Goal: Information Seeking & Learning: Learn about a topic

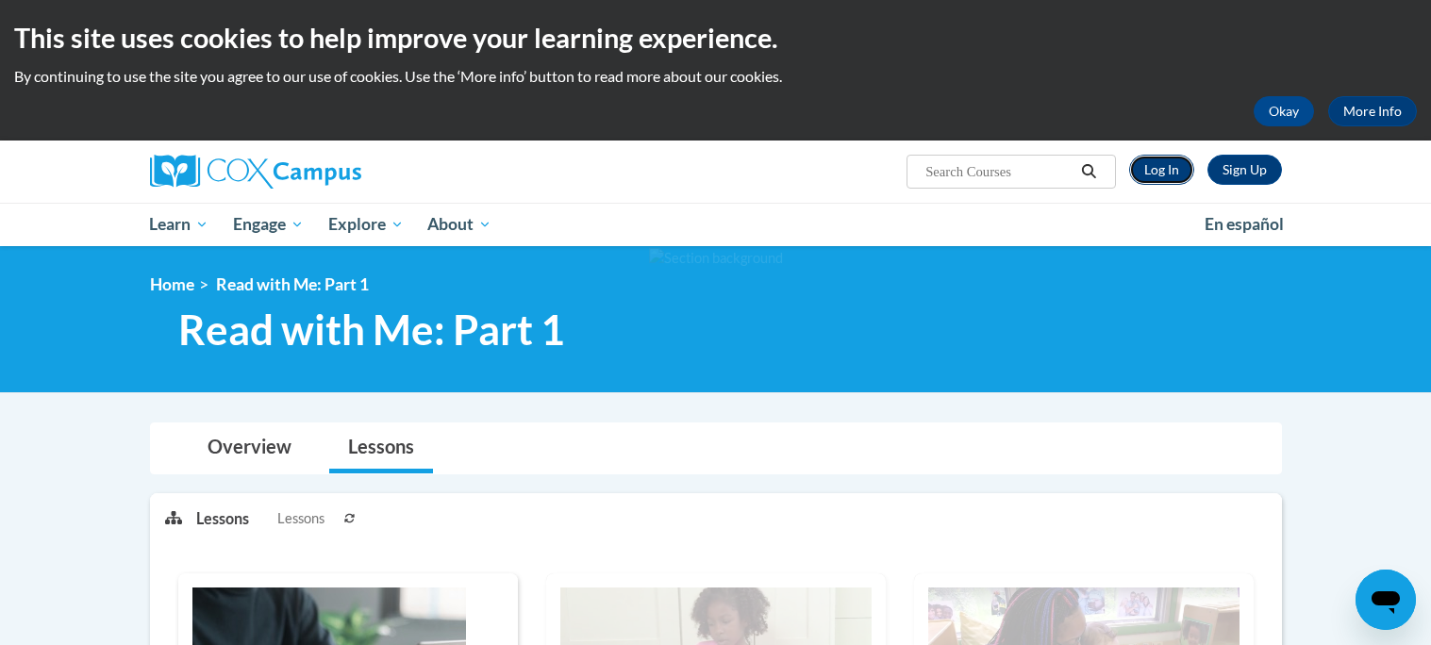
click at [1172, 173] on link "Log In" at bounding box center [1161, 170] width 65 height 30
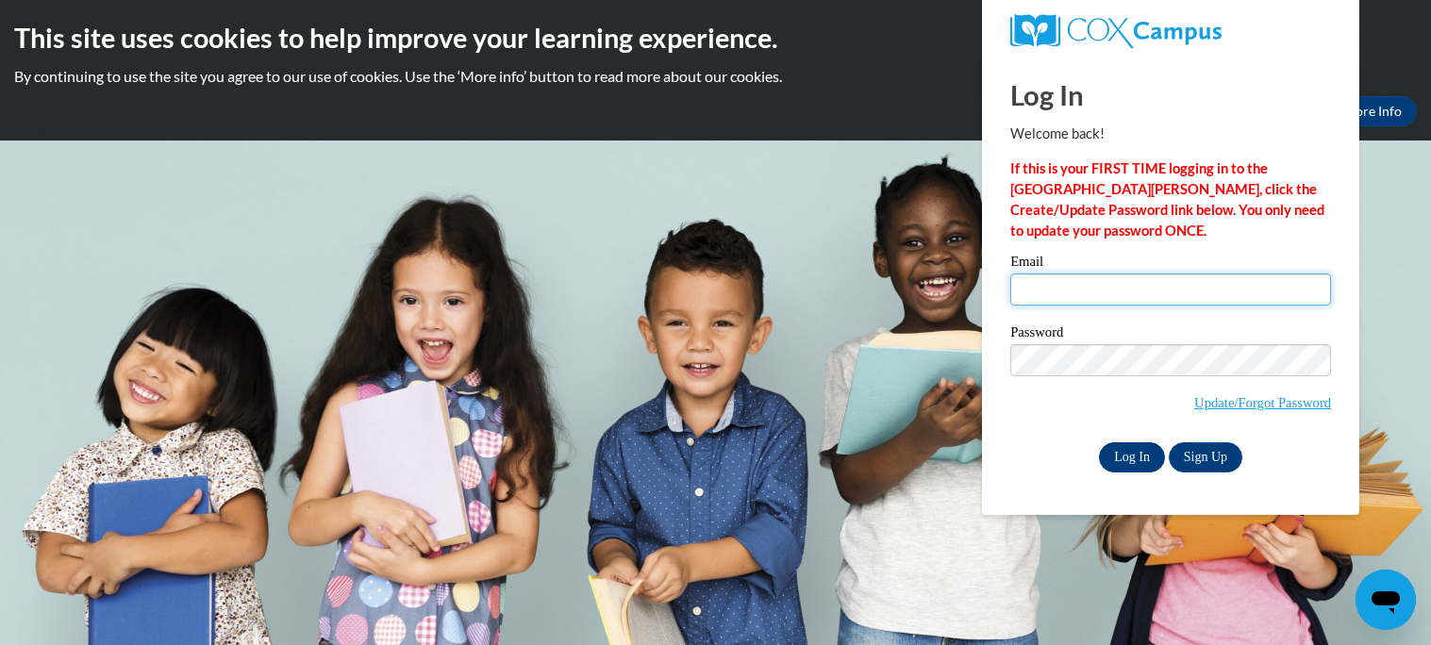
type input "[EMAIL_ADDRESS][DOMAIN_NAME]"
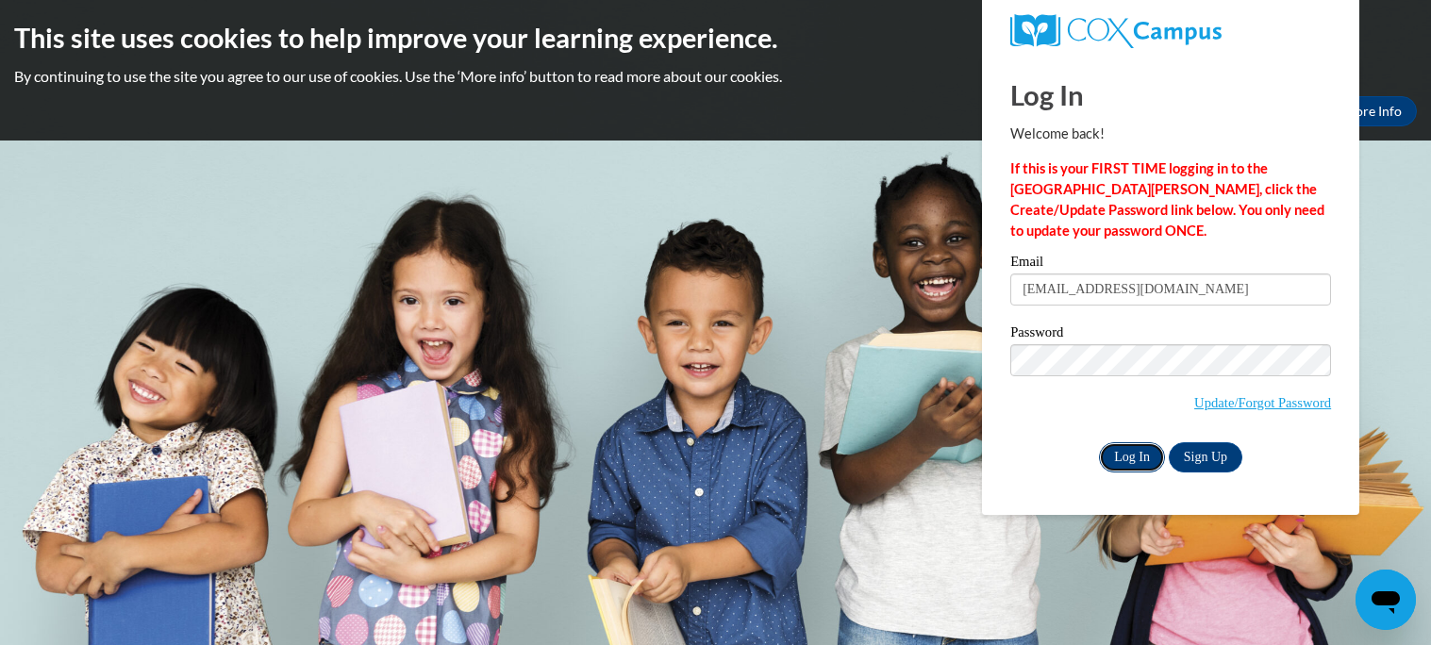
click at [1134, 460] on input "Log In" at bounding box center [1132, 457] width 66 height 30
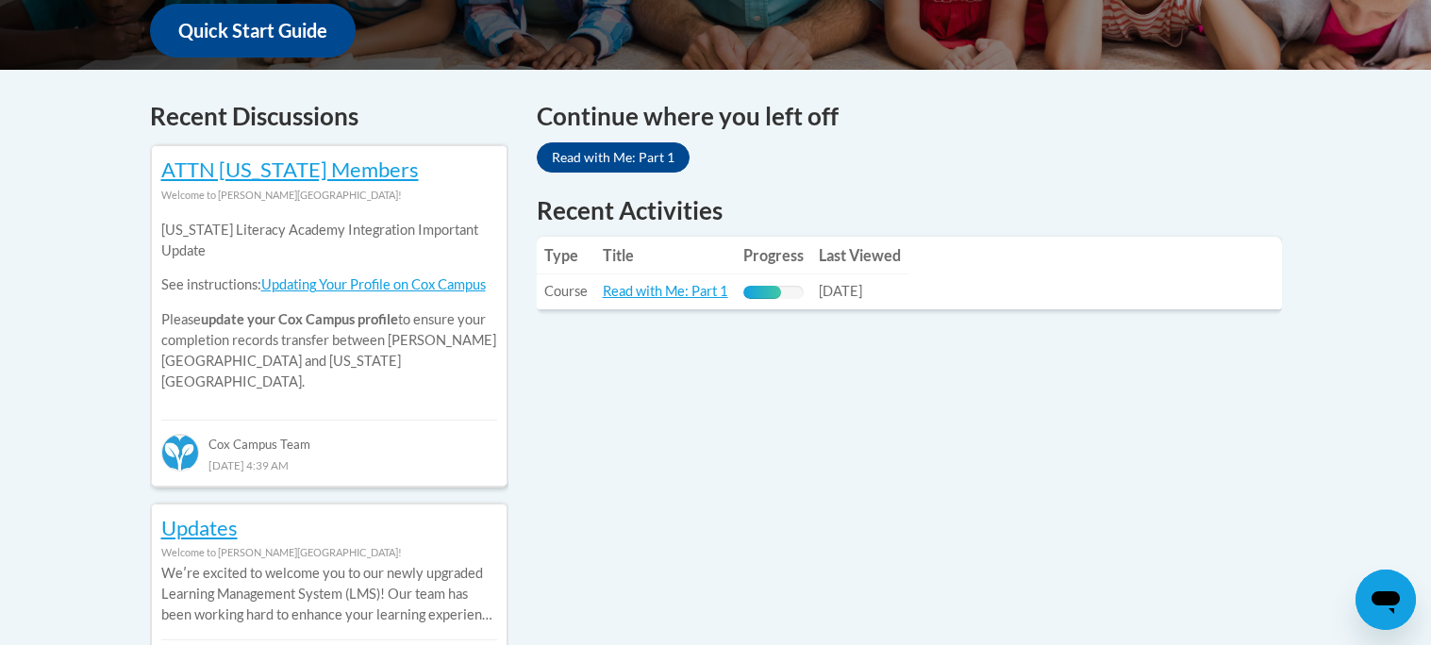
scroll to position [740, 0]
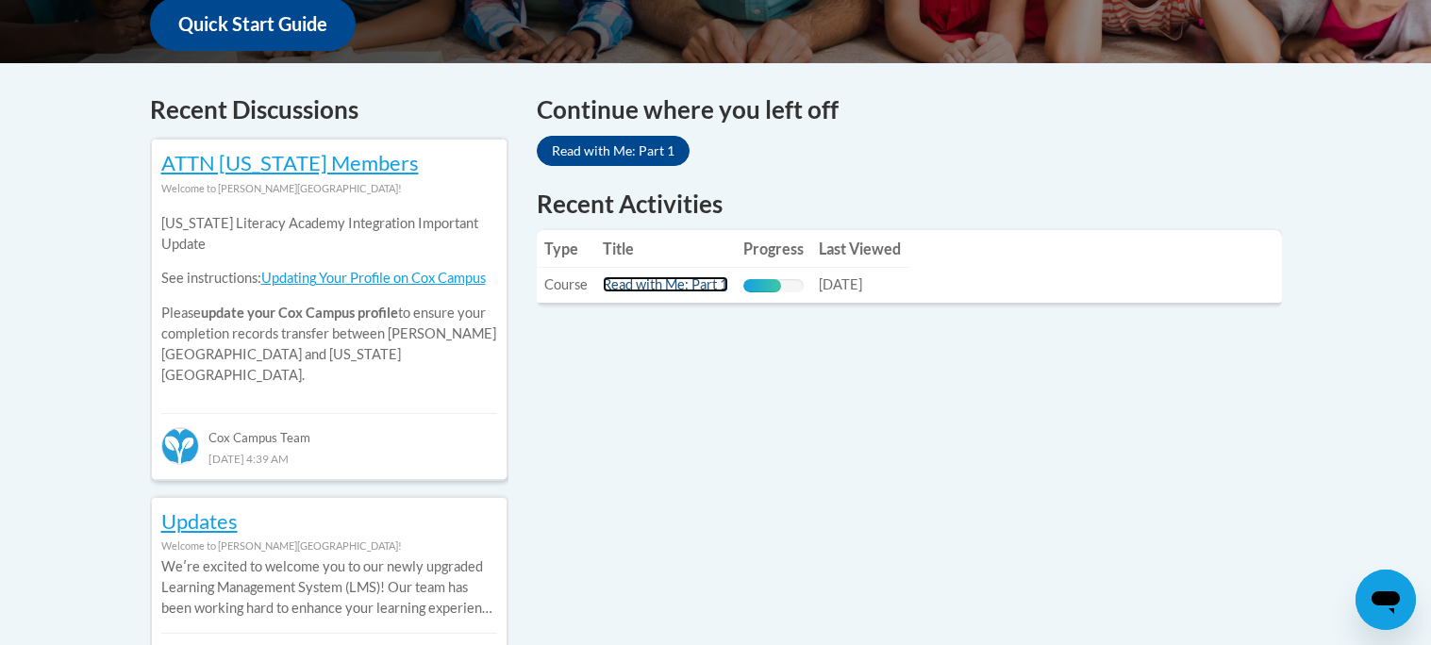
click at [690, 287] on link "Read with Me: Part 1" at bounding box center [665, 284] width 125 height 16
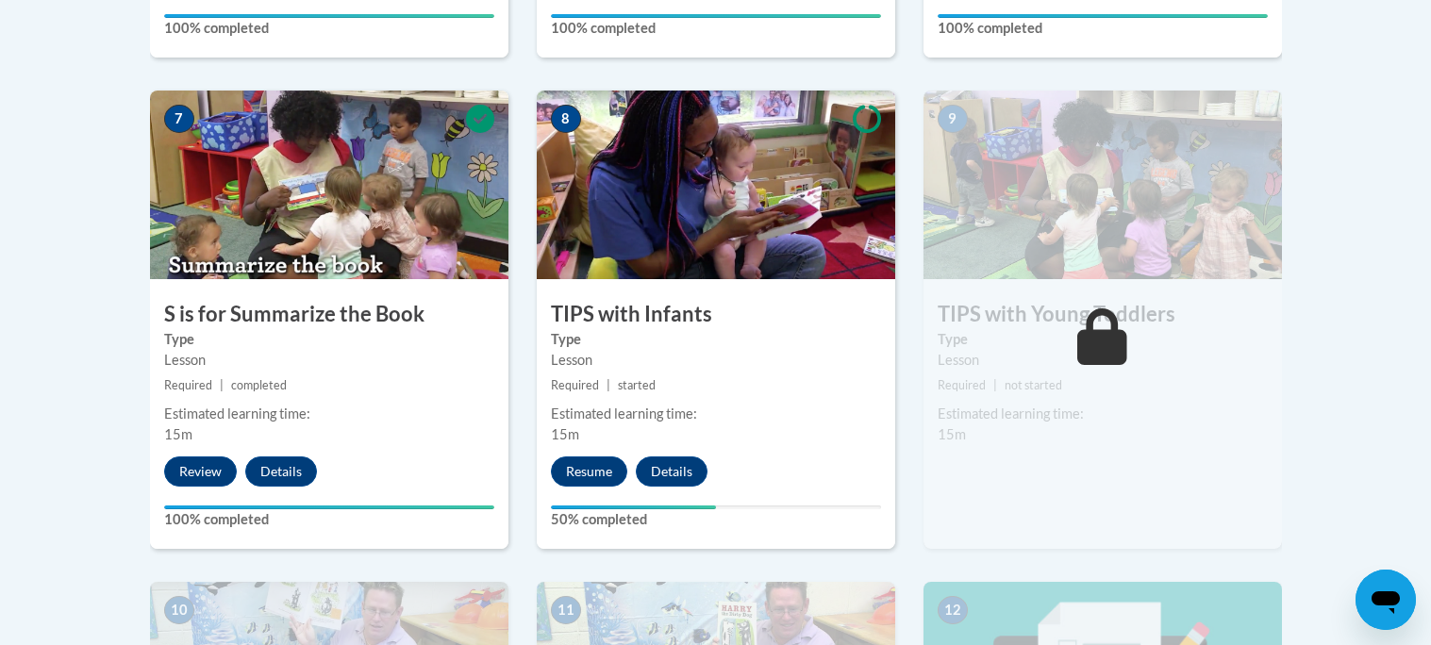
scroll to position [1532, 0]
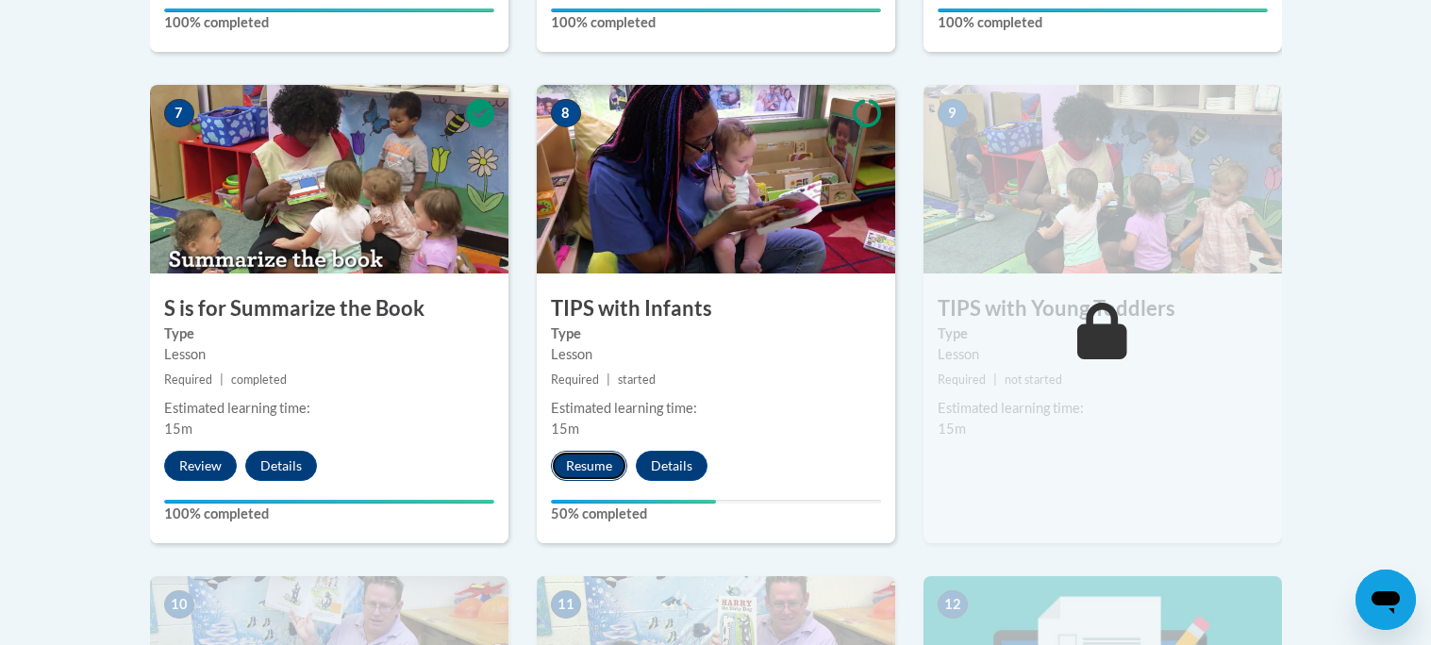
click at [603, 463] on button "Resume" at bounding box center [589, 466] width 76 height 30
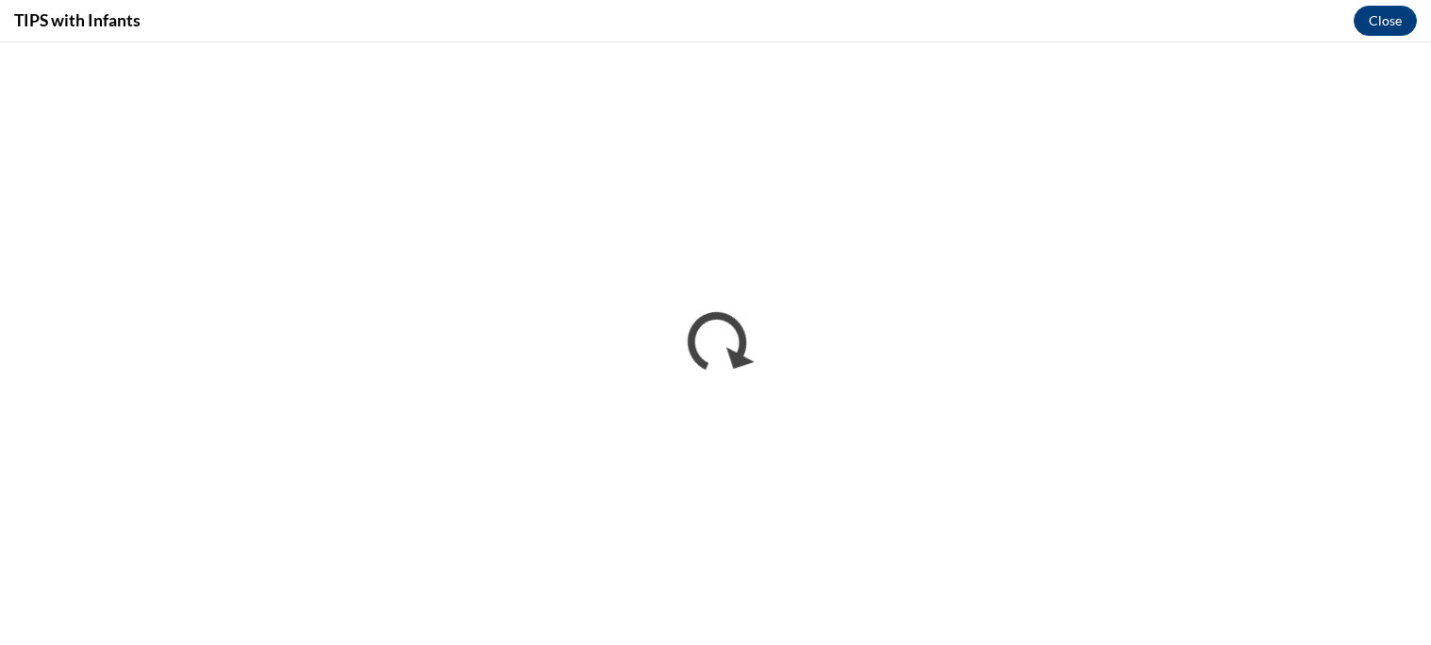
scroll to position [0, 0]
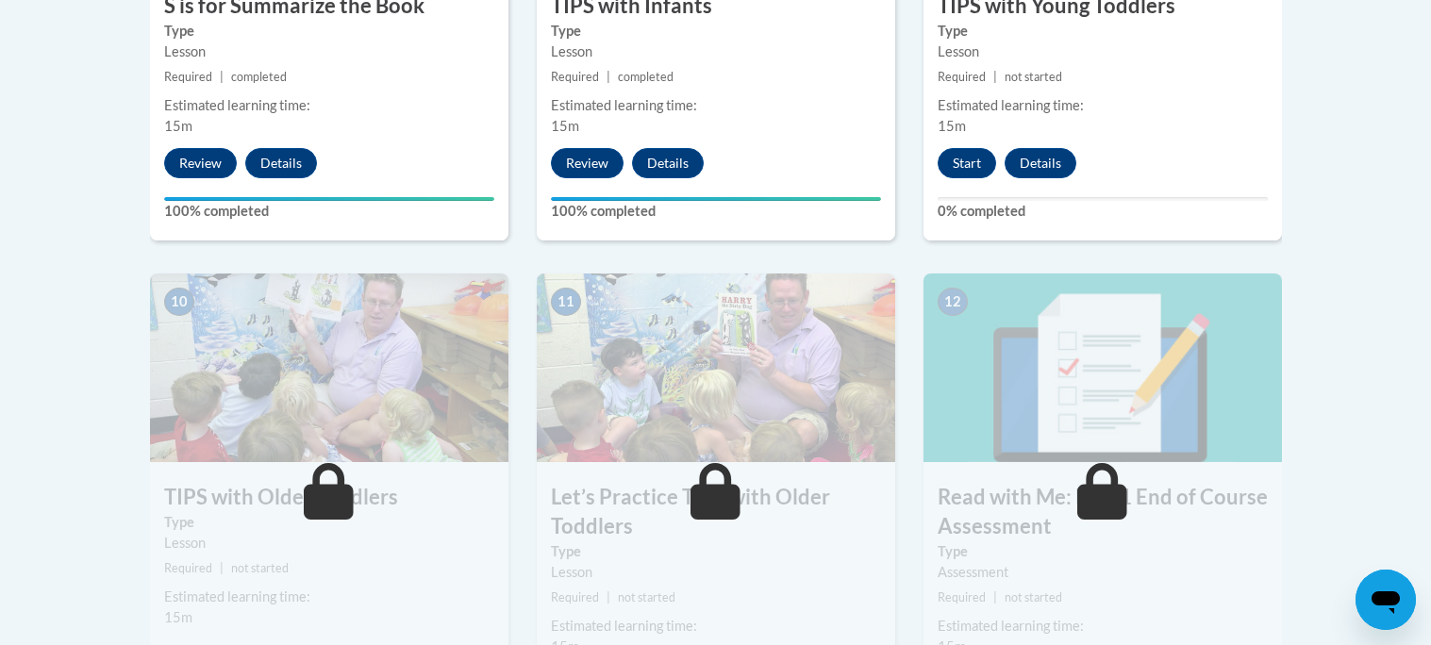
scroll to position [1839, 0]
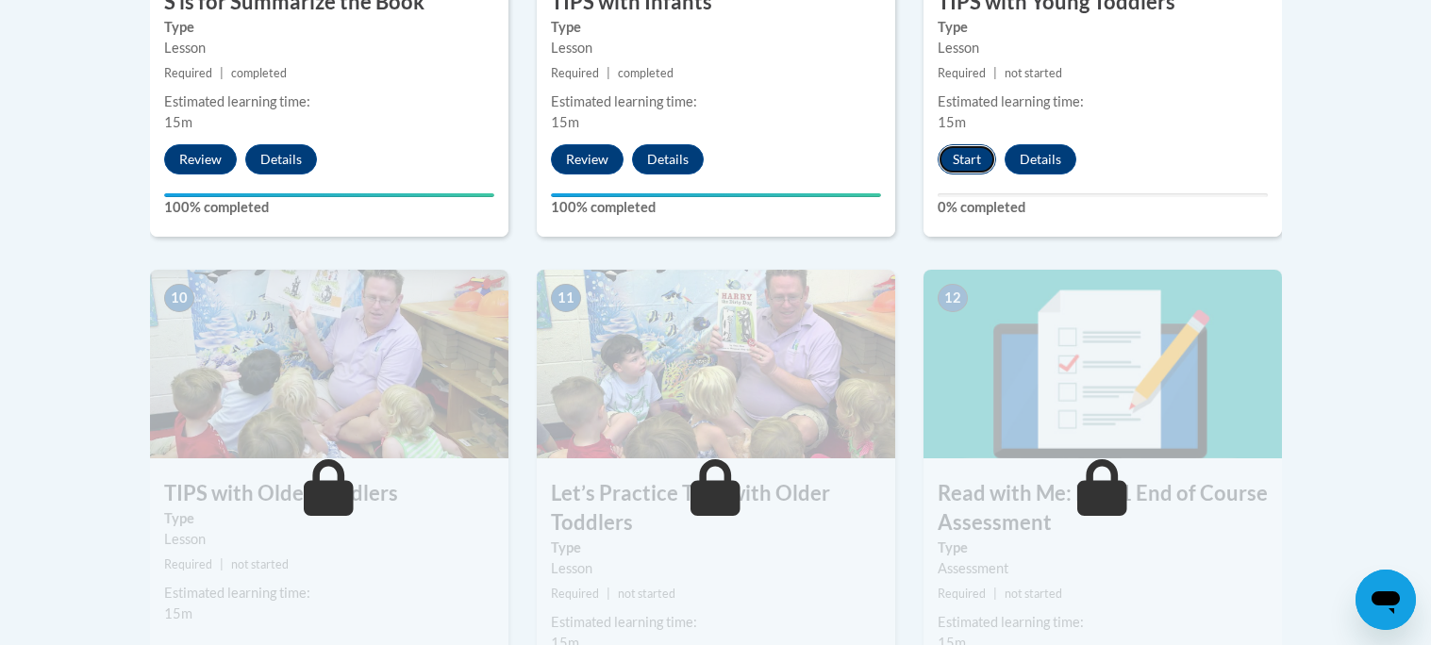
click at [957, 161] on button "Start" at bounding box center [967, 159] width 58 height 30
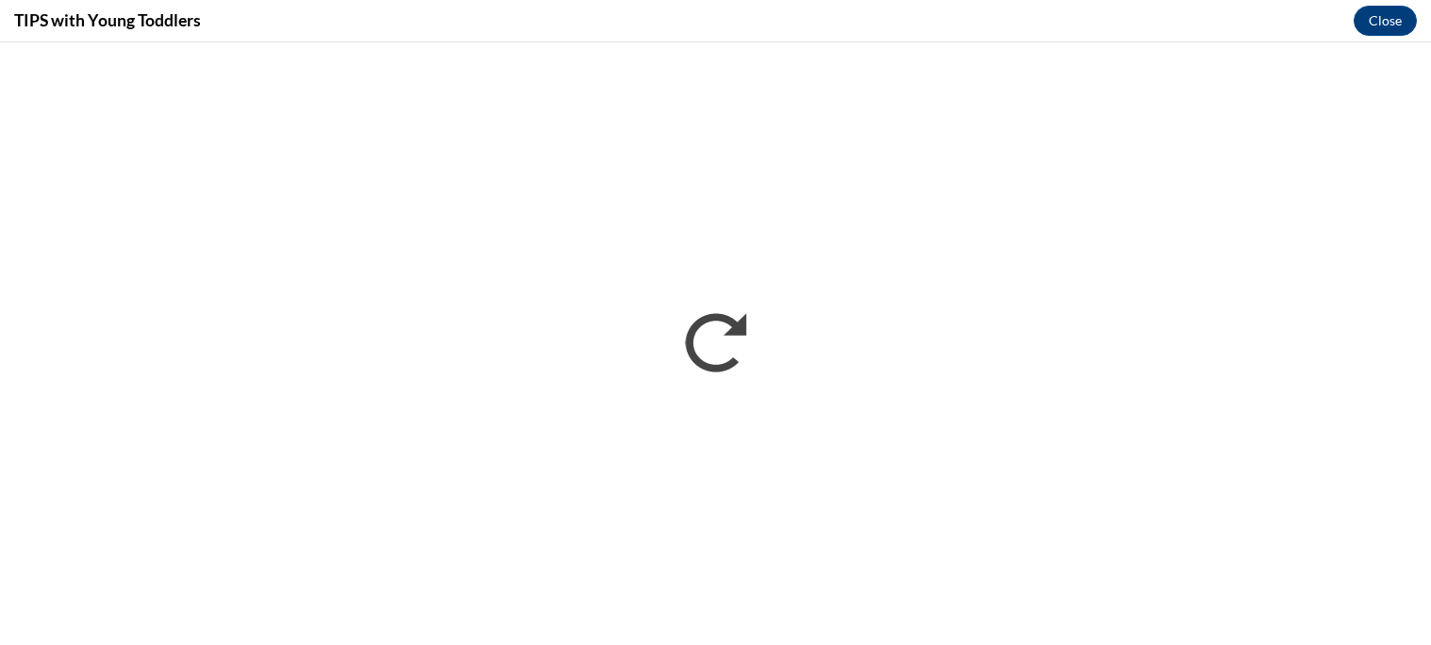
scroll to position [0, 0]
